Goal: Find specific page/section: Find specific page/section

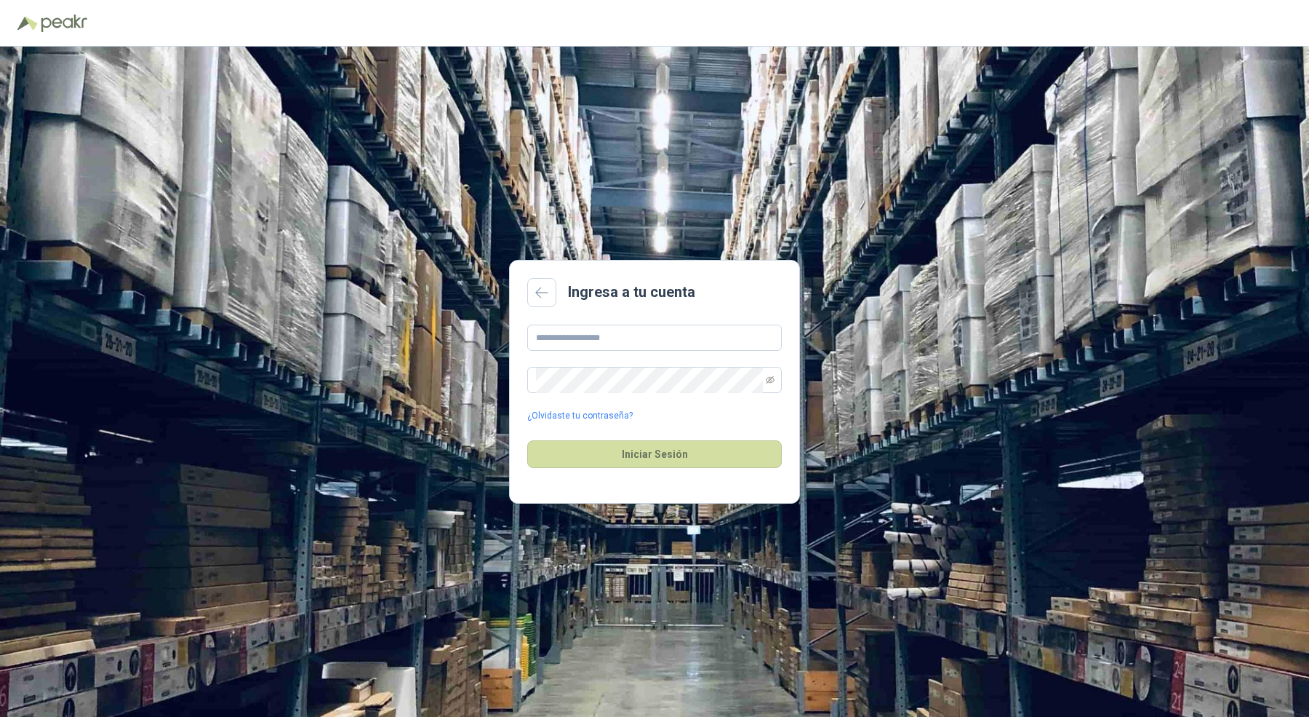
click at [625, 356] on div "¿Olvidaste tu contraseña?" at bounding box center [654, 373] width 255 height 98
click at [634, 343] on input "text" at bounding box center [654, 337] width 255 height 26
type input "**********"
click at [669, 452] on button "Iniciar Sesión" at bounding box center [654, 454] width 255 height 28
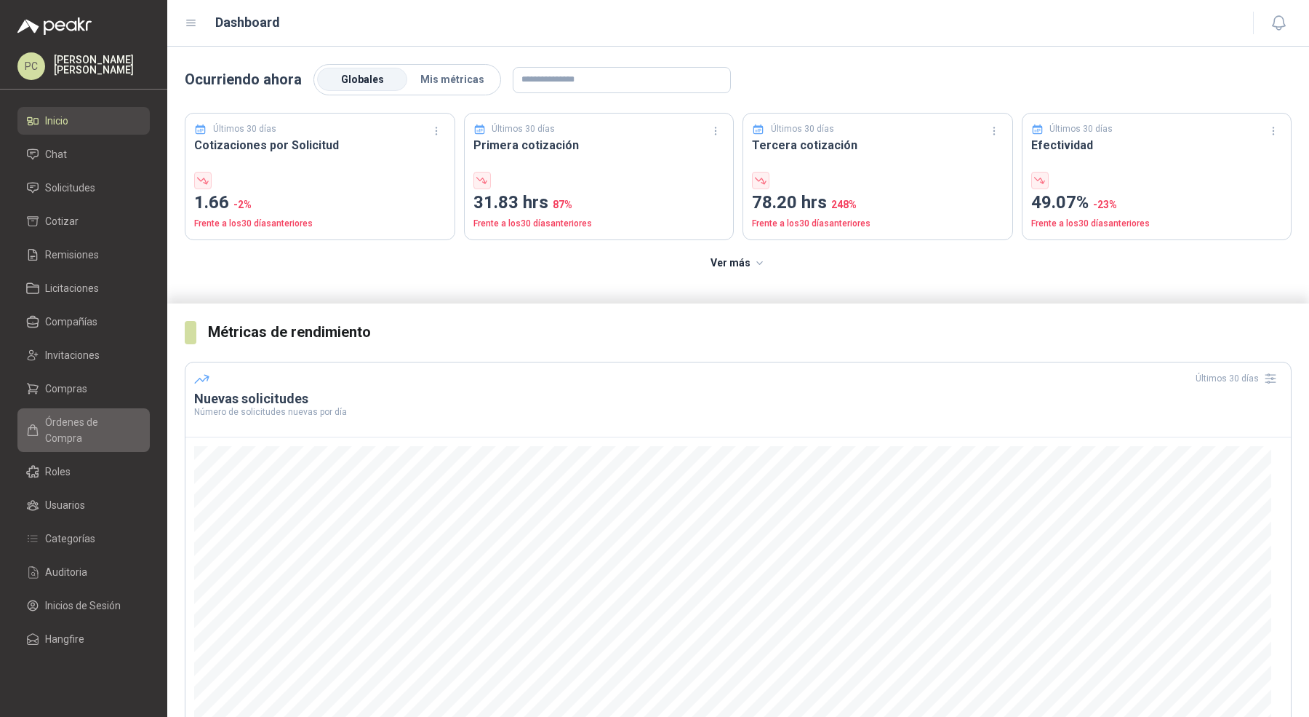
click at [97, 423] on span "Órdenes de Compra" at bounding box center [90, 430] width 91 height 32
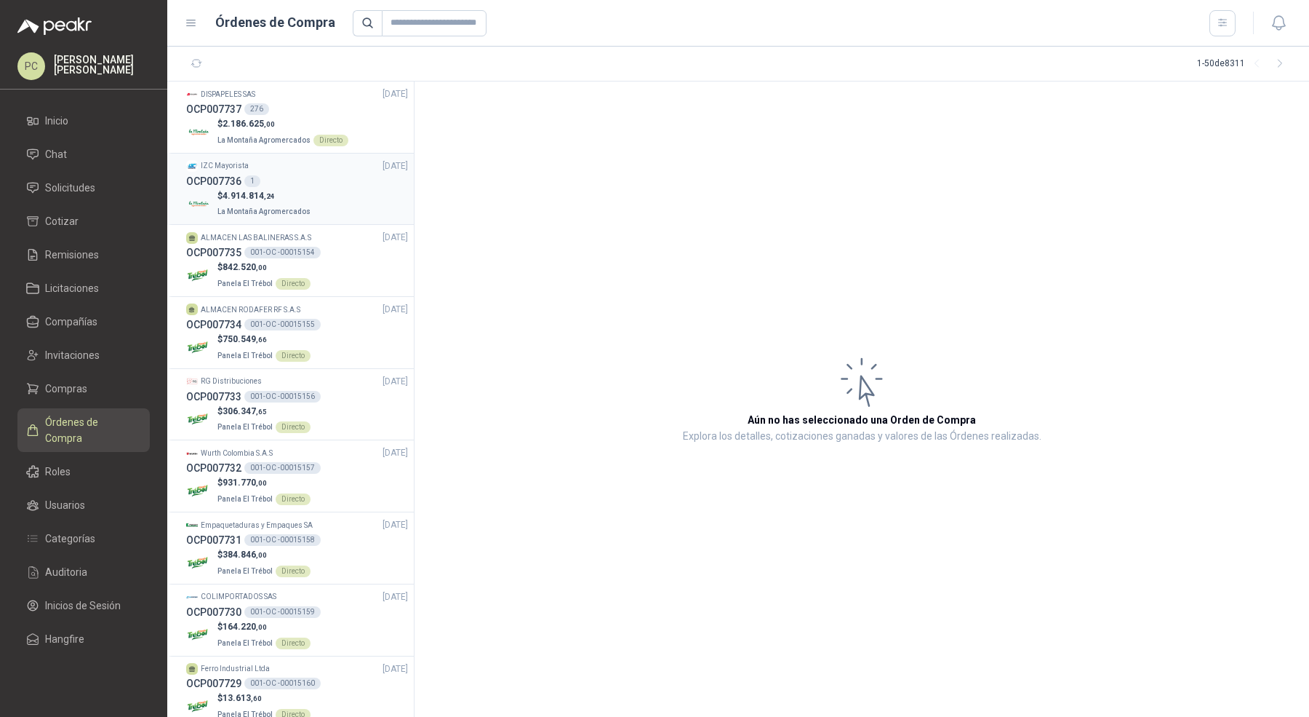
click at [312, 197] on div "$ 4.914.814 ,24 [GEOGRAPHIC_DATA]" at bounding box center [297, 204] width 222 height 30
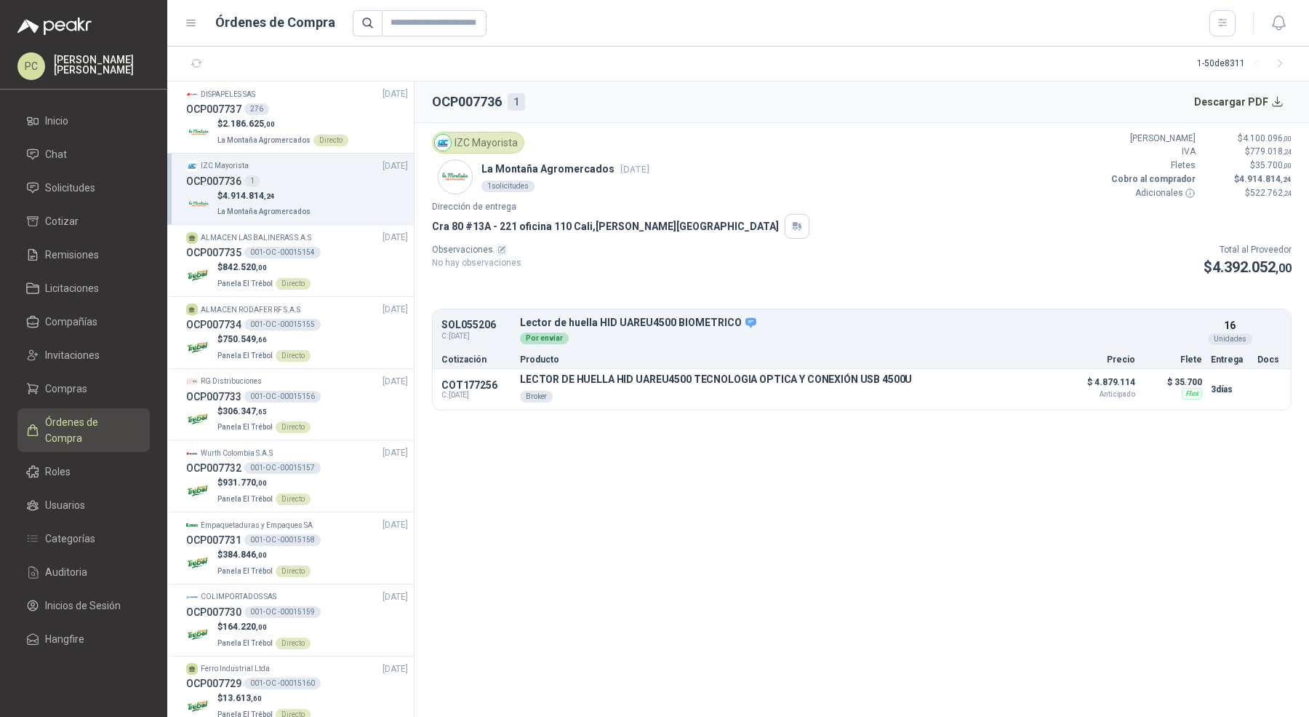
scroll to position [7, 0]
